Goal: Task Accomplishment & Management: Use online tool/utility

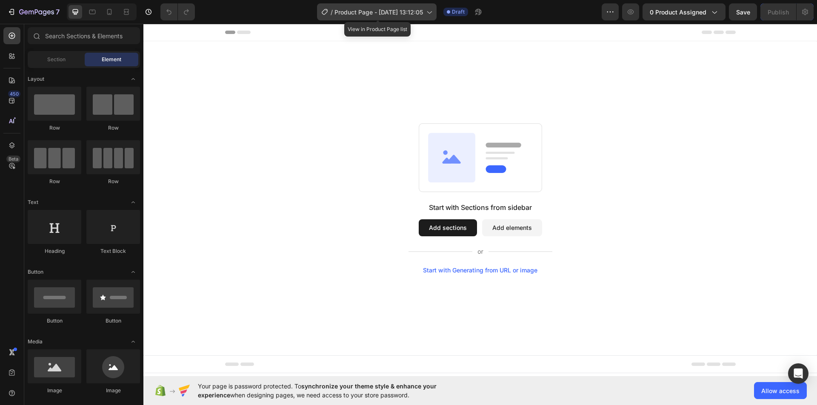
click at [404, 13] on span "Product Page - [DATE] 13:12:05" at bounding box center [378, 12] width 88 height 9
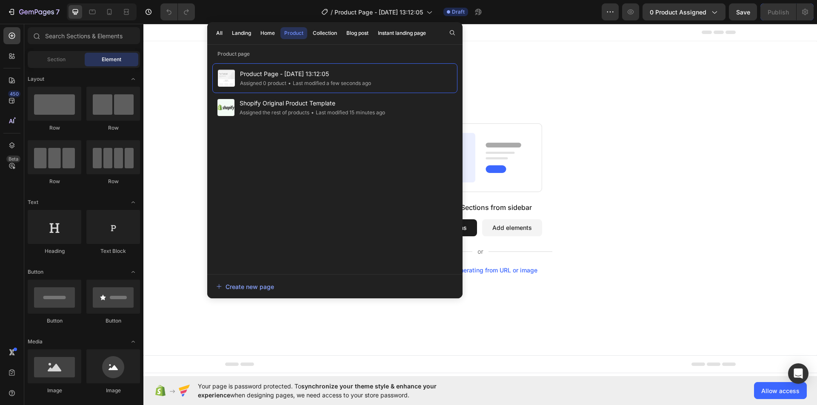
click at [536, 57] on div "Start with Sections from sidebar Add sections Add elements Start with Generatin…" at bounding box center [480, 198] width 674 height 314
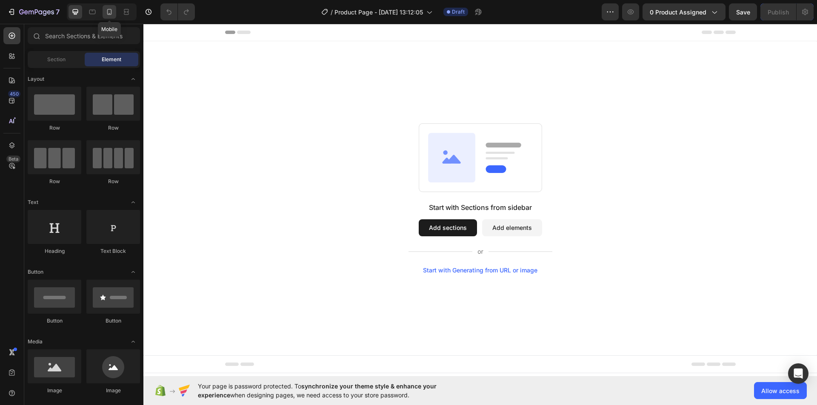
click at [108, 8] on icon at bounding box center [109, 12] width 9 height 9
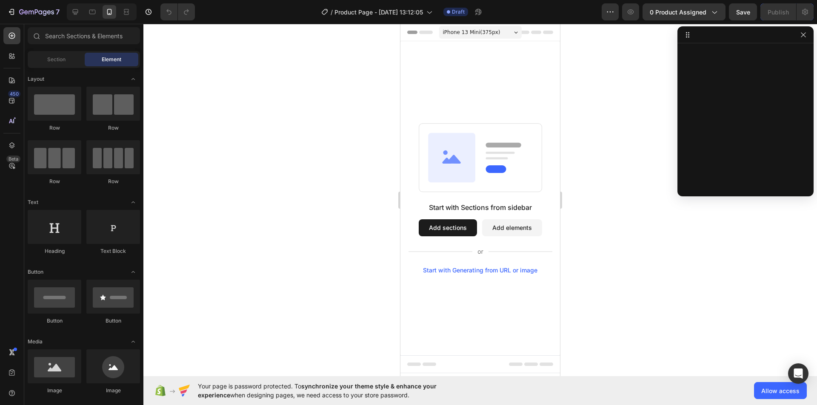
click at [473, 32] on span "iPhone 13 Mini ( 375 px)" at bounding box center [471, 32] width 57 height 9
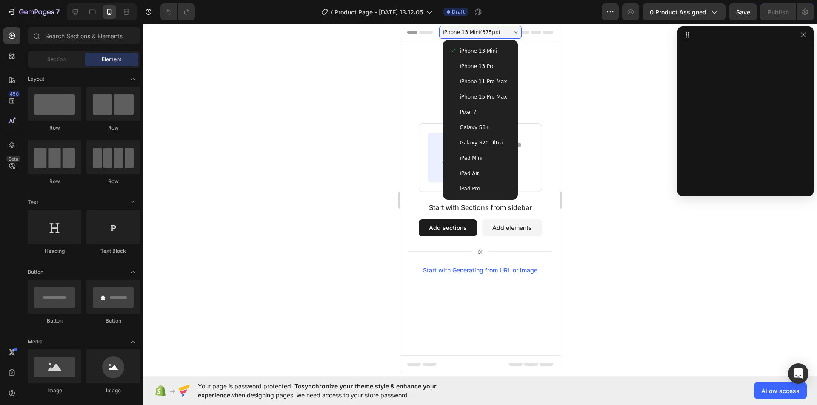
click at [483, 70] on span "iPhone 13 Pro" at bounding box center [477, 66] width 35 height 9
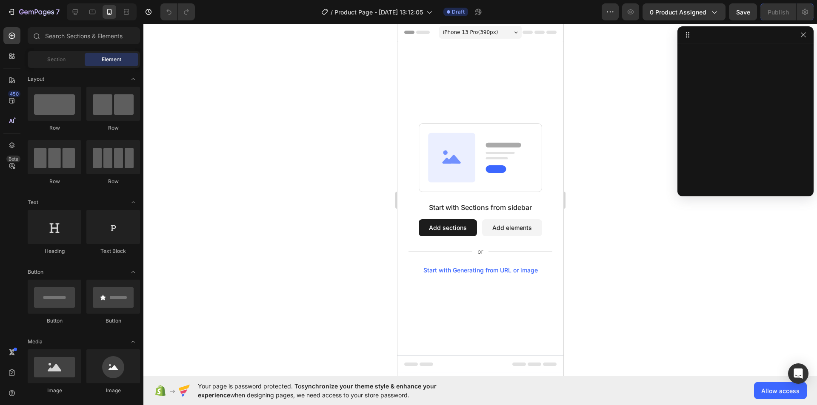
click at [232, 134] on div at bounding box center [480, 215] width 674 height 382
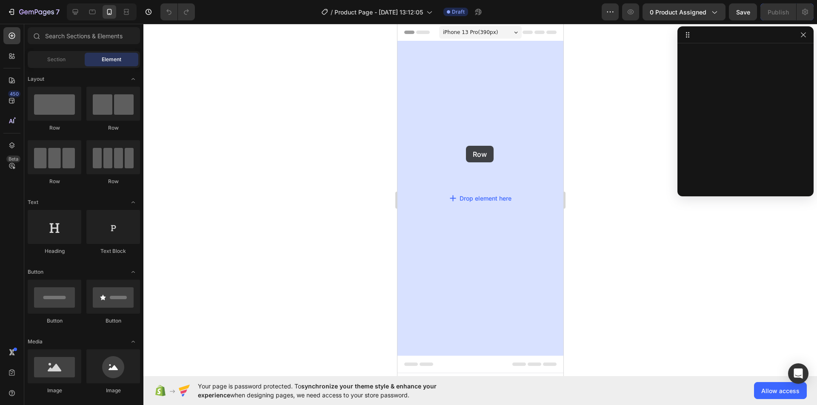
drag, startPoint x: 456, startPoint y: 135, endPoint x: 465, endPoint y: 146, distance: 14.8
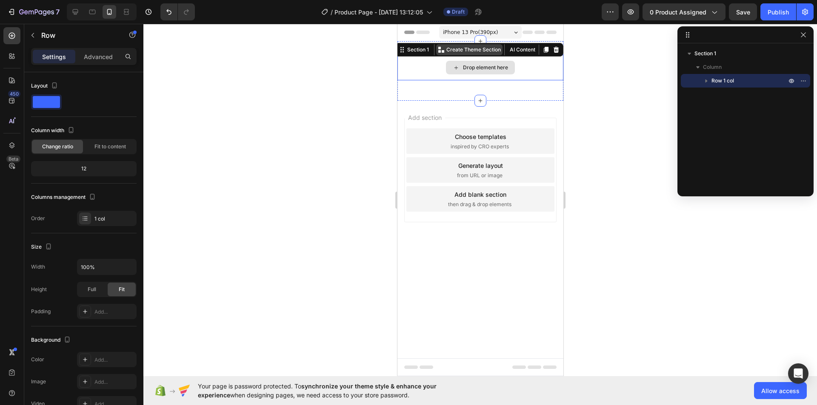
drag, startPoint x: 478, startPoint y: 87, endPoint x: 474, endPoint y: 53, distance: 34.3
click at [483, 63] on div "Drop element here Row Section 1 You can create reusable sections Create Theme S…" at bounding box center [480, 71] width 166 height 60
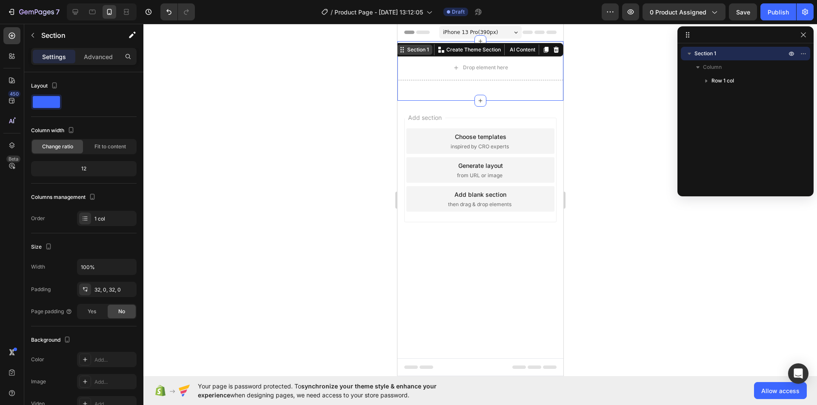
click at [420, 53] on div "Section 1" at bounding box center [417, 50] width 25 height 8
click at [417, 50] on div "Section 1" at bounding box center [417, 50] width 25 height 8
click at [423, 56] on div "Section 1 You can create reusable sections Create Theme Section AI Content Writ…" at bounding box center [478, 50] width 168 height 14
click at [95, 59] on p "Advanced" at bounding box center [98, 56] width 29 height 9
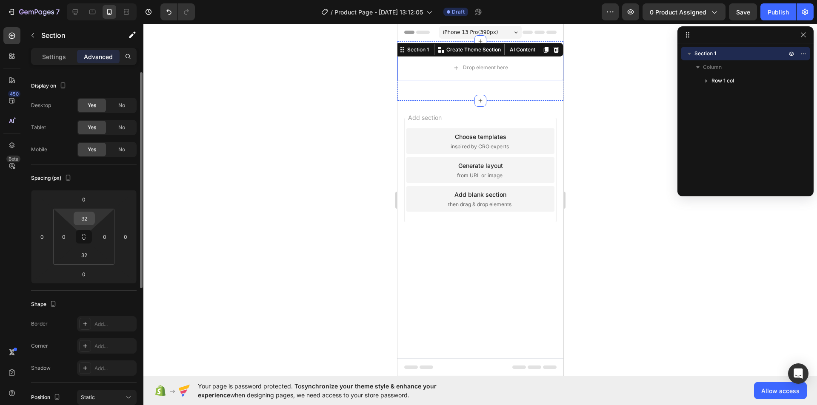
click at [82, 216] on input "32" at bounding box center [84, 218] width 17 height 13
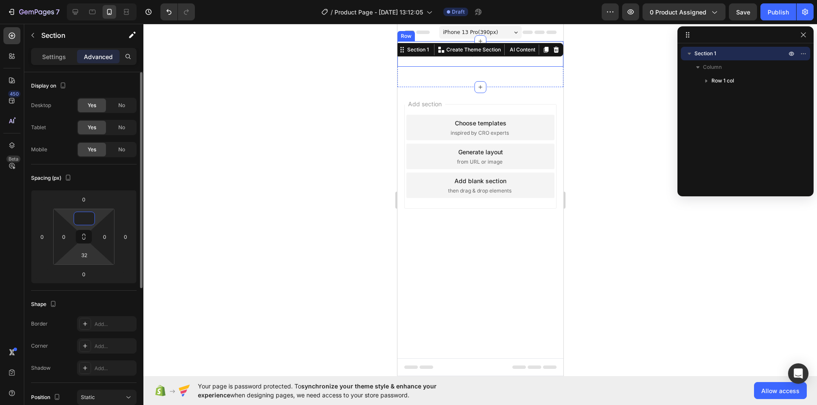
click at [70, 0] on html "7 / Product Page - Sep 26, 13:12:05 Draft Preview 0 product assigned Save Publi…" at bounding box center [408, 0] width 817 height 0
type input "0"
type input "2"
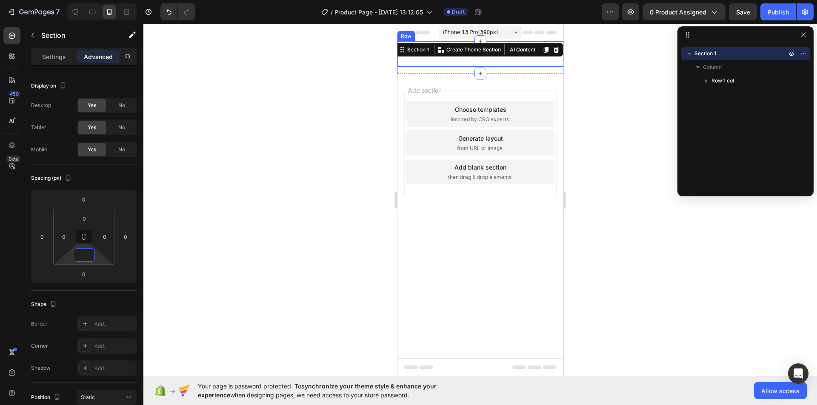
type input "0"
click at [372, 151] on div at bounding box center [480, 215] width 674 height 382
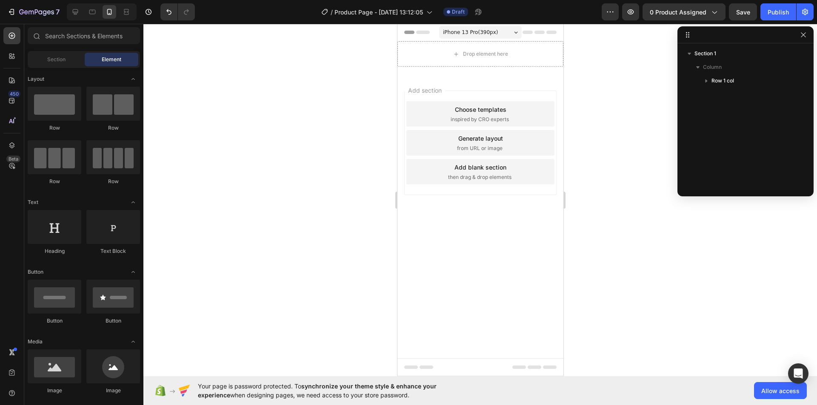
click at [458, 76] on div "Add section Choose templates inspired by CRO experts Generate layout from URL o…" at bounding box center [480, 155] width 166 height 163
click at [449, 60] on div "Drop element here" at bounding box center [479, 54] width 69 height 14
click at [422, 54] on div "Drop element here" at bounding box center [480, 54] width 166 height 26
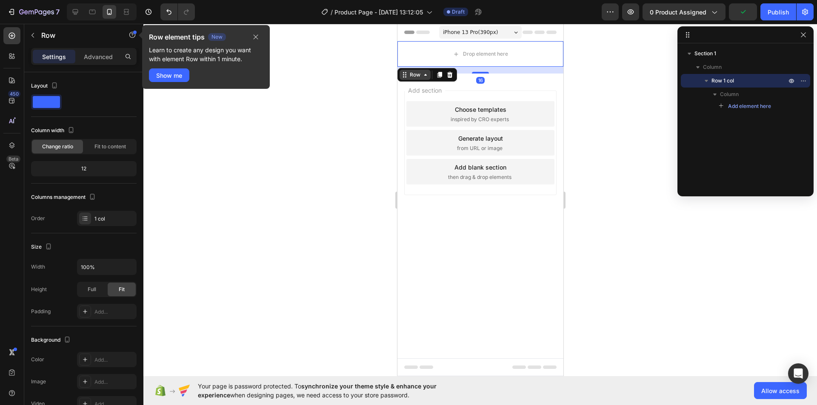
click at [404, 74] on icon at bounding box center [404, 74] width 7 height 7
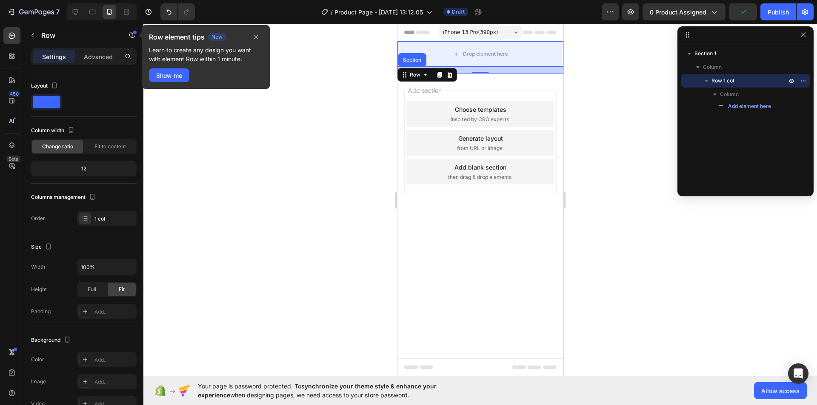
click at [415, 64] on div "Section" at bounding box center [411, 60] width 29 height 14
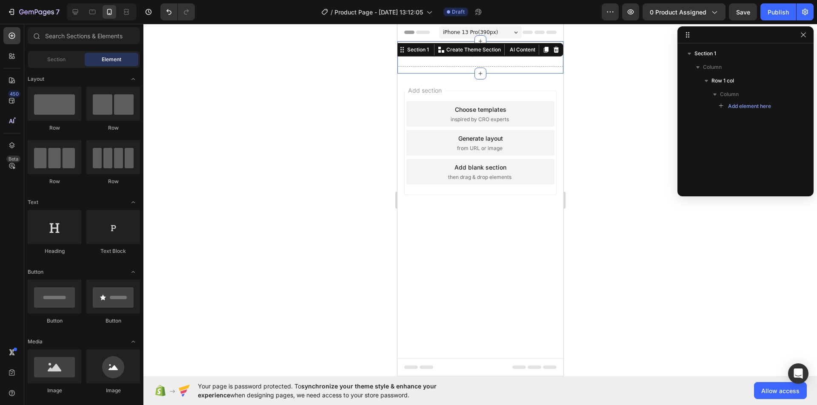
click at [432, 77] on div "Add section Choose templates inspired by CRO experts Generate layout from URL o…" at bounding box center [480, 155] width 166 height 163
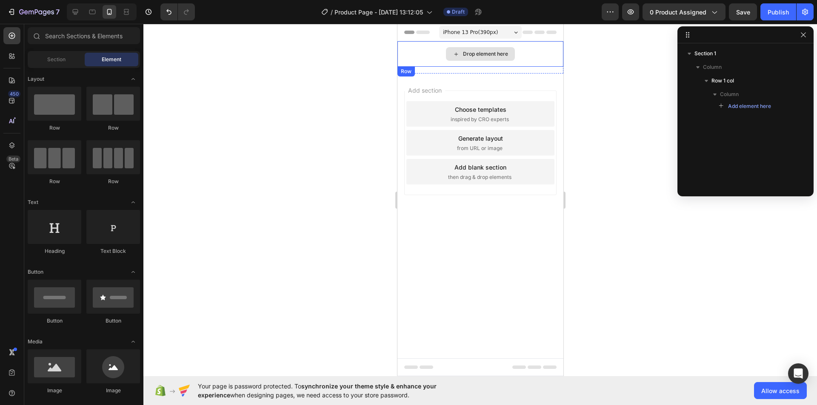
click at [431, 66] on div "Drop element here" at bounding box center [480, 54] width 166 height 26
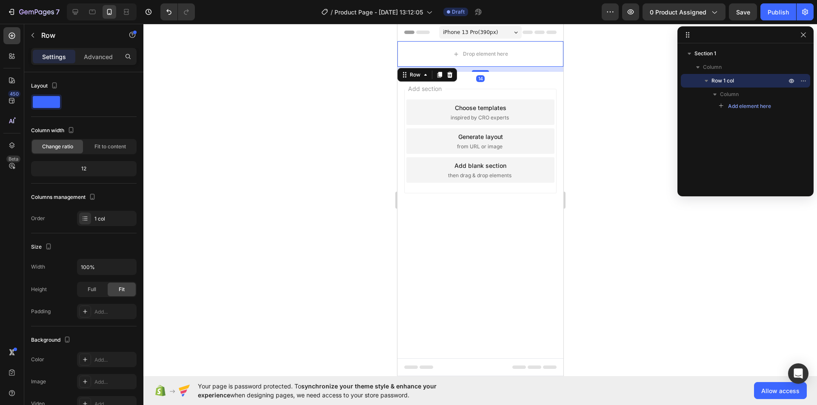
drag, startPoint x: 477, startPoint y: 73, endPoint x: 544, endPoint y: 80, distance: 66.8
click at [483, 52] on div "Drop element here Row 14" at bounding box center [480, 54] width 166 height 26
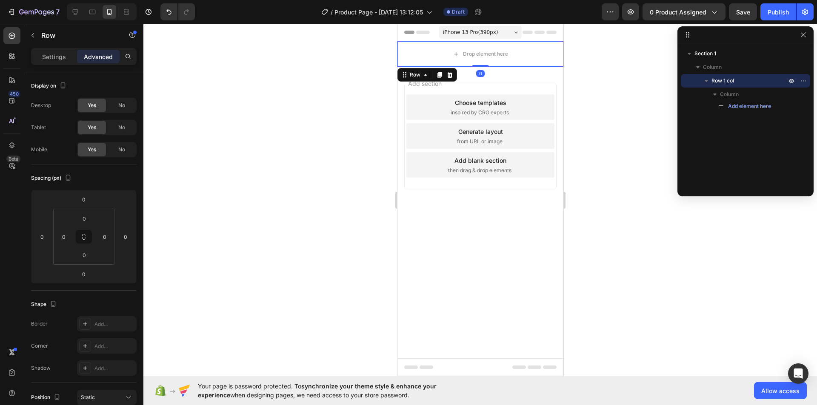
click at [632, 113] on div at bounding box center [480, 215] width 674 height 382
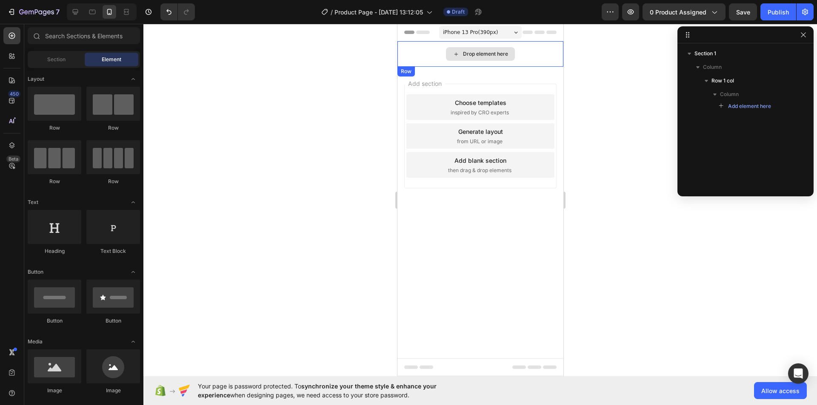
click at [431, 54] on div "Drop element here" at bounding box center [480, 54] width 166 height 26
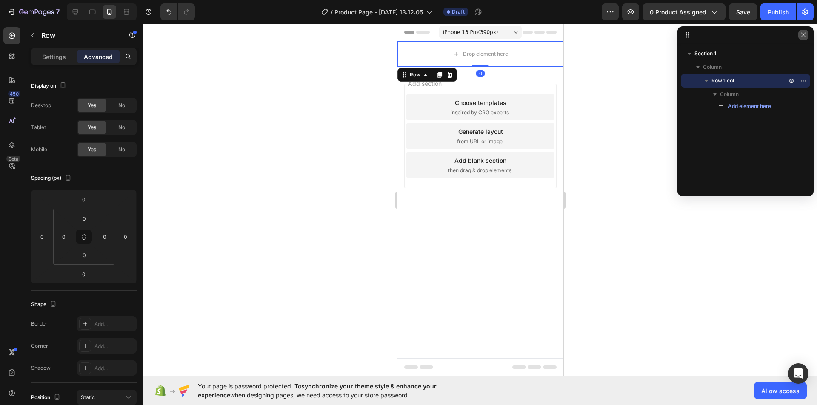
click at [806, 31] on button "button" at bounding box center [803, 35] width 10 height 10
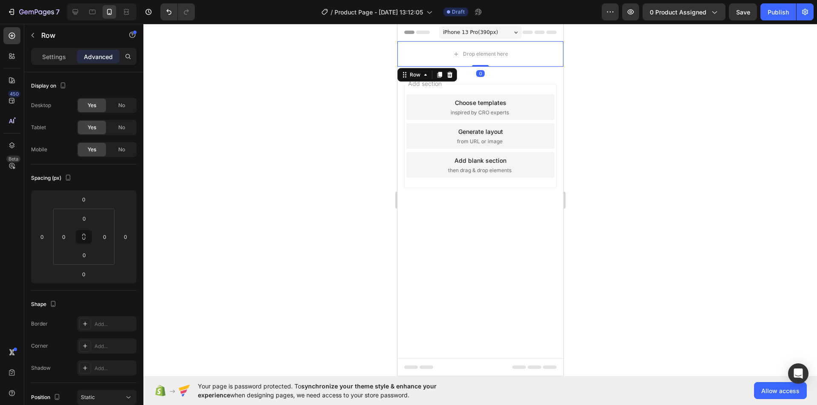
click at [628, 124] on div at bounding box center [480, 215] width 674 height 382
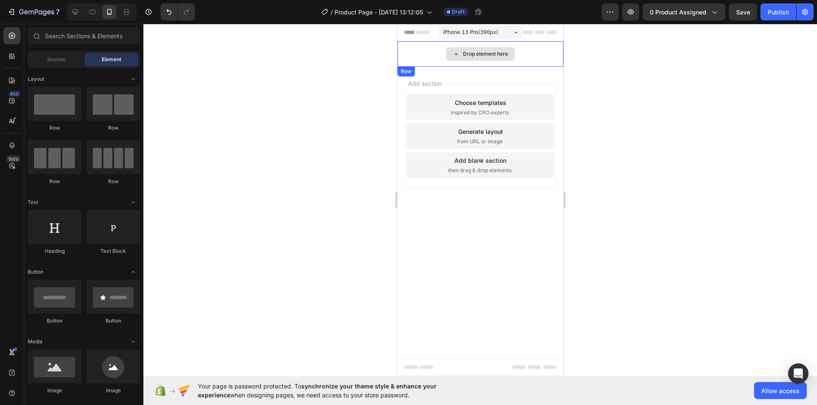
click at [457, 49] on div "Drop element here" at bounding box center [479, 54] width 69 height 14
click at [409, 55] on div "Drop element here" at bounding box center [480, 54] width 166 height 26
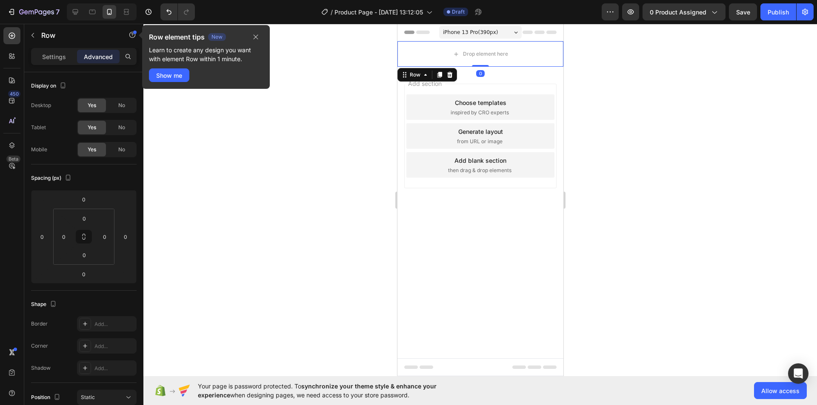
click at [241, 151] on div at bounding box center [480, 215] width 674 height 382
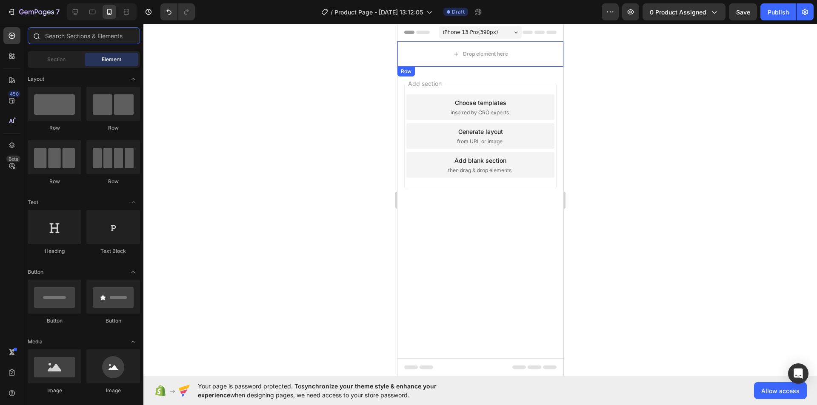
click at [82, 44] on input "text" at bounding box center [84, 35] width 112 height 17
click at [69, 35] on input "text" at bounding box center [84, 35] width 112 height 17
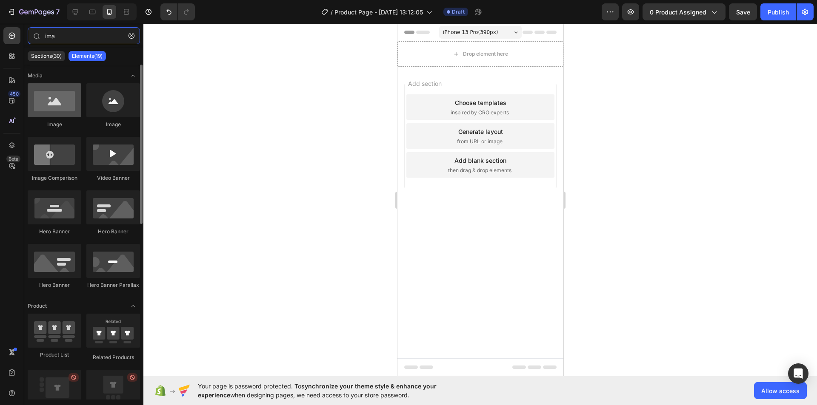
type input "ima"
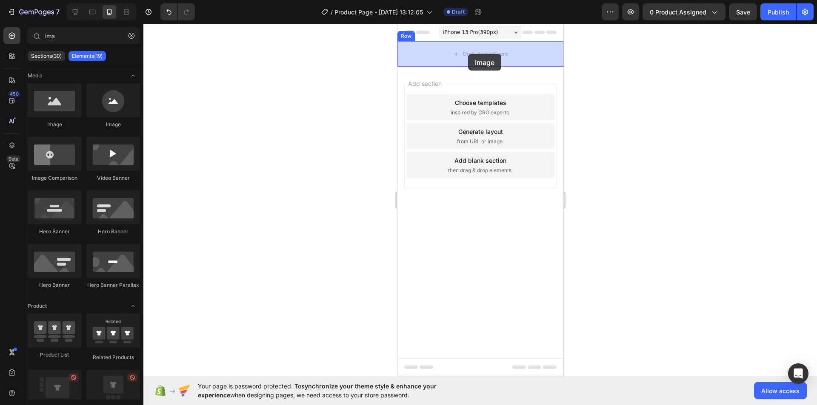
drag, startPoint x: 468, startPoint y: 139, endPoint x: 468, endPoint y: 54, distance: 85.1
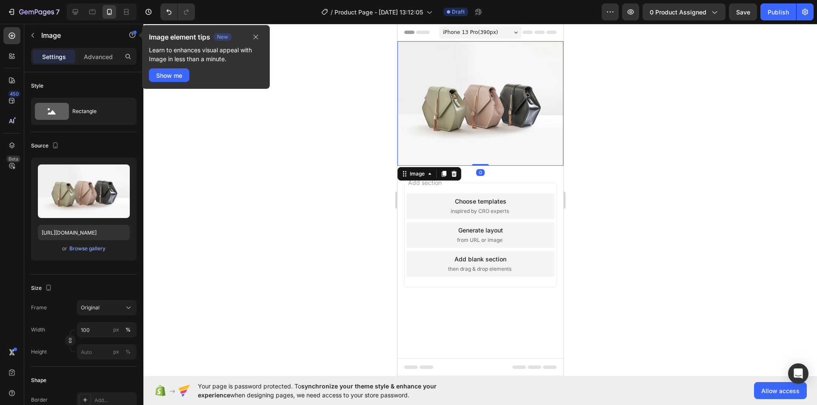
click at [506, 96] on img at bounding box center [480, 103] width 166 height 125
click at [481, 95] on img at bounding box center [480, 103] width 166 height 125
click at [256, 34] on icon "button" at bounding box center [255, 37] width 7 height 7
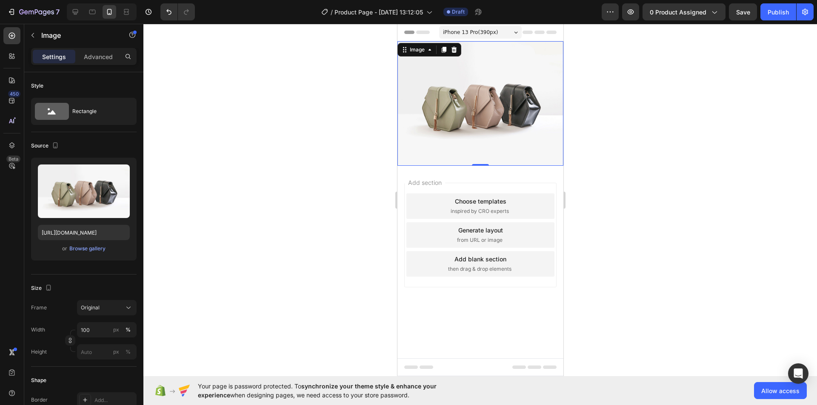
click at [472, 94] on img at bounding box center [480, 103] width 166 height 125
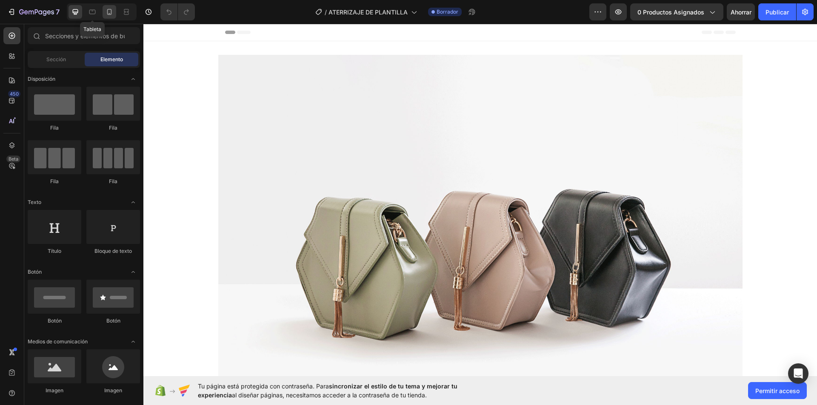
click at [103, 8] on div at bounding box center [110, 12] width 14 height 14
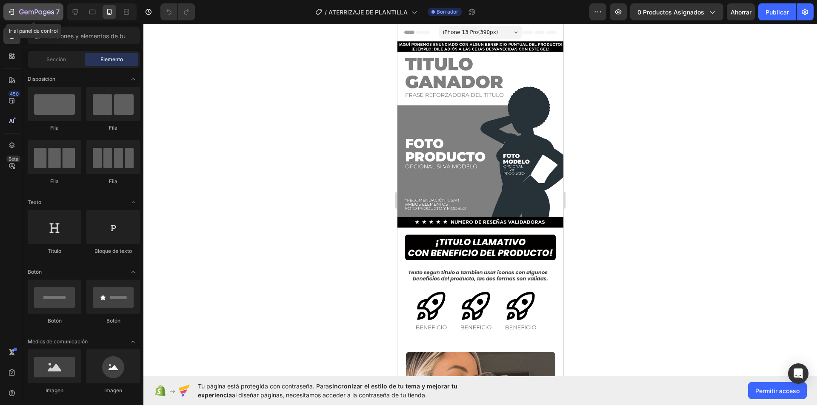
click at [33, 9] on icon "button" at bounding box center [36, 12] width 35 height 7
